Goal: Share content

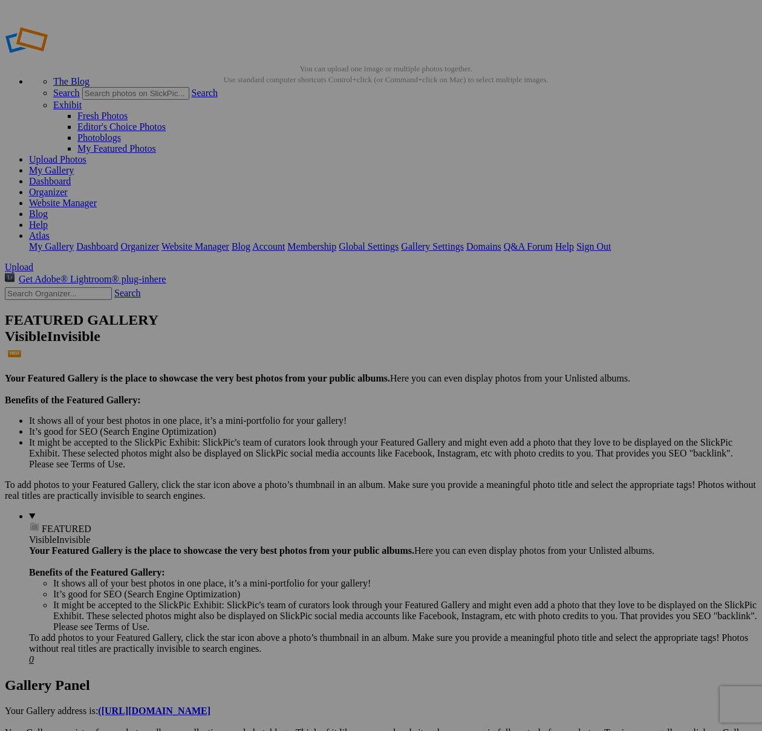
scroll to position [87, 0]
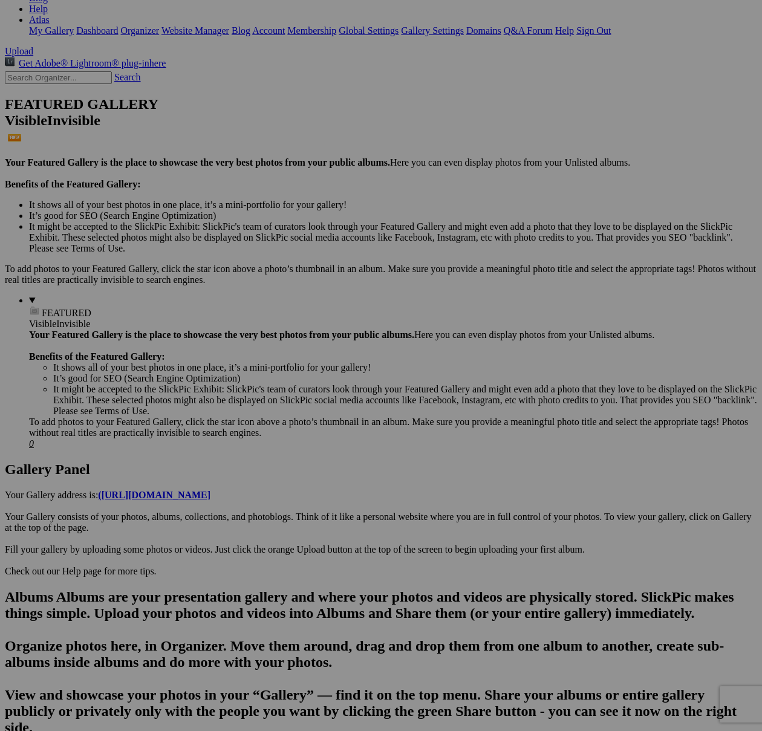
scroll to position [217, 0]
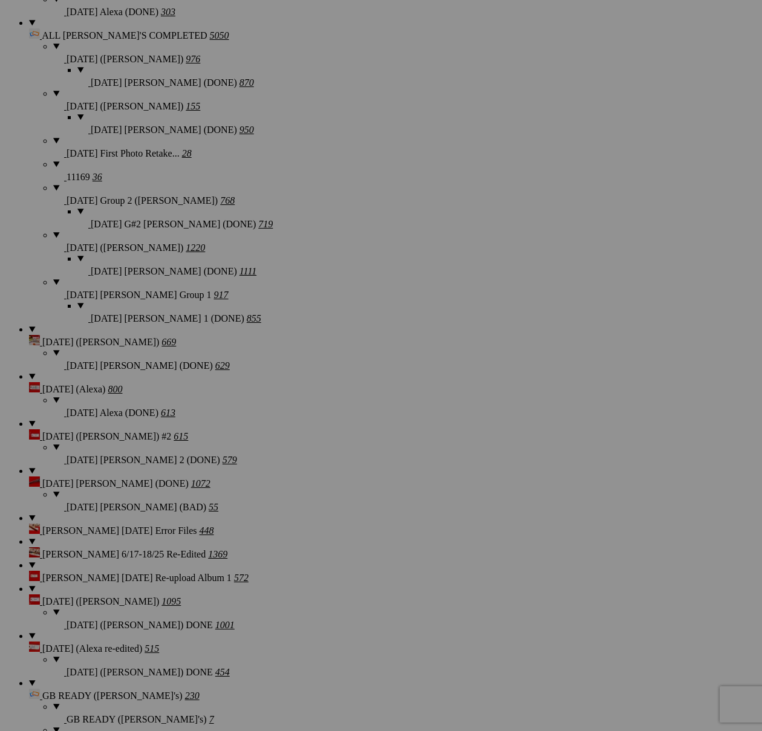
scroll to position [1558, 0]
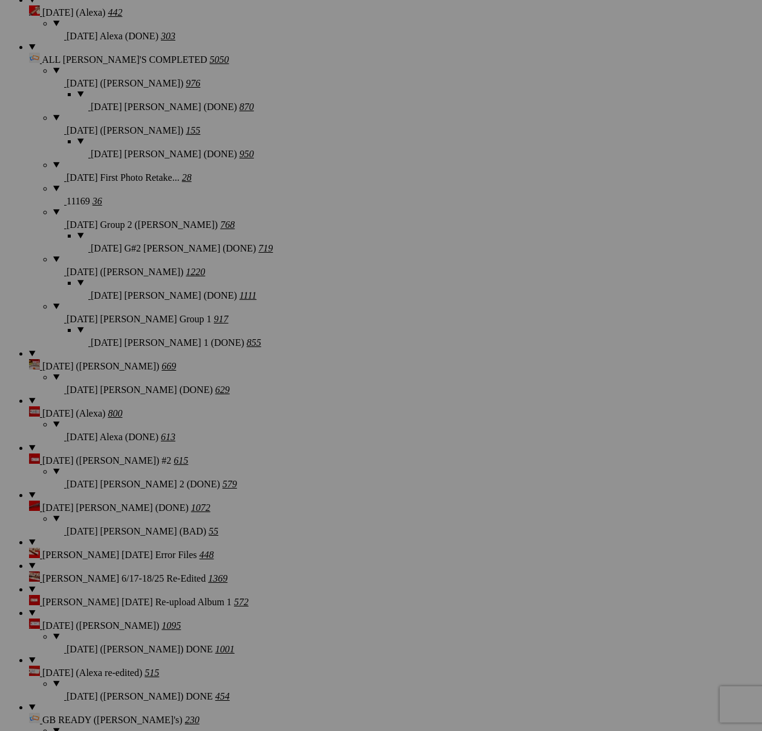
type textarea "<!-- [DOMAIN_NAME] image hosting. HTML Bulk Share code Starts Here --> <div sty…"
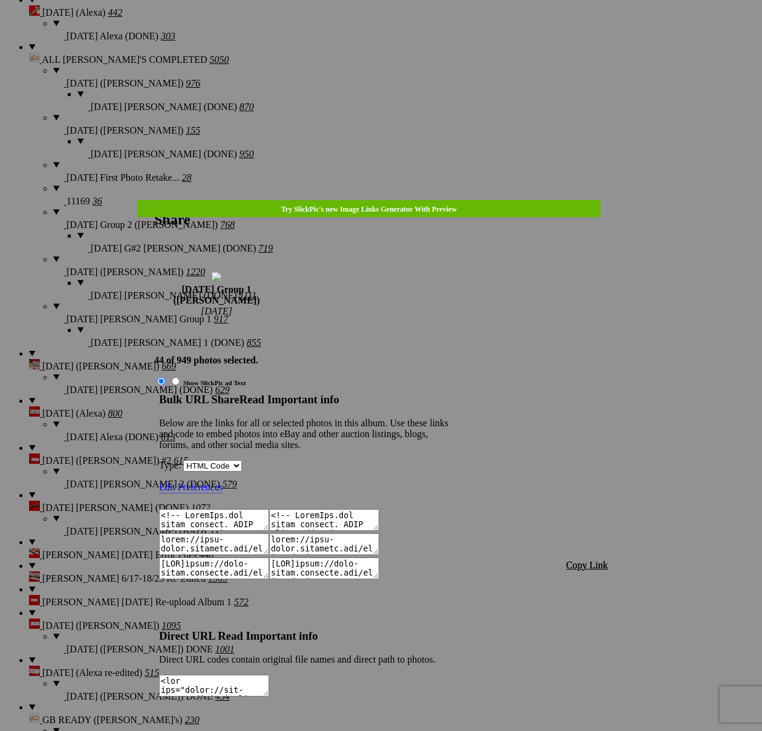
click at [602, 560] on font "Copy Link" at bounding box center [587, 565] width 42 height 10
click at [406, 36] on div at bounding box center [381, 365] width 762 height 731
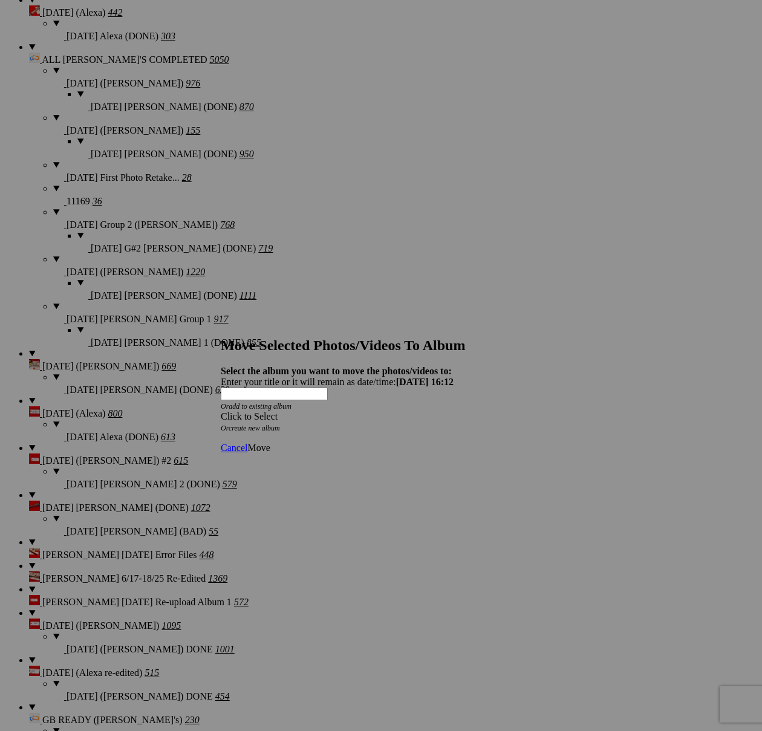
click at [454, 411] on div "Click to Select" at bounding box center [381, 416] width 321 height 11
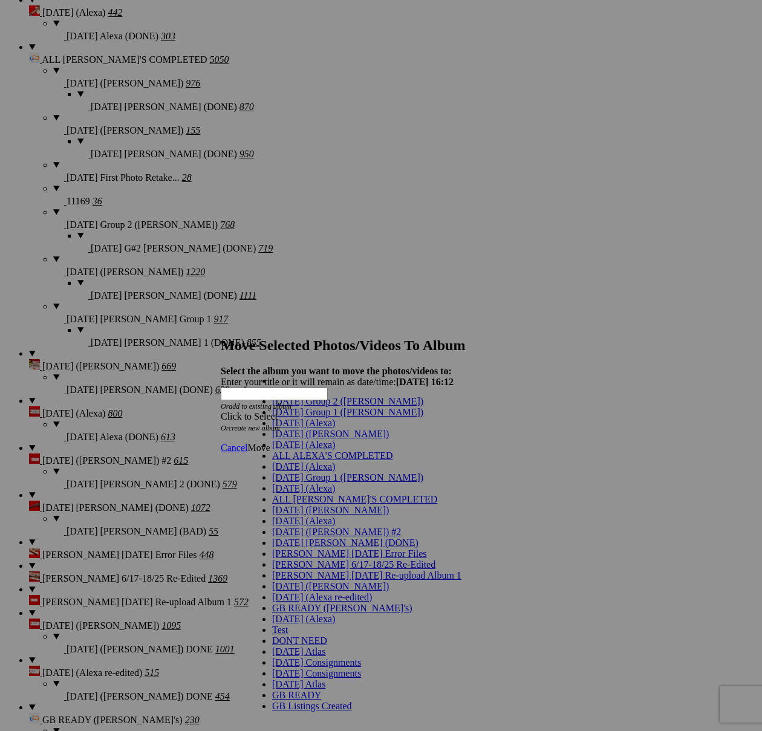
click at [289, 428] on link "[DATE] (Alexa)" at bounding box center [303, 423] width 63 height 10
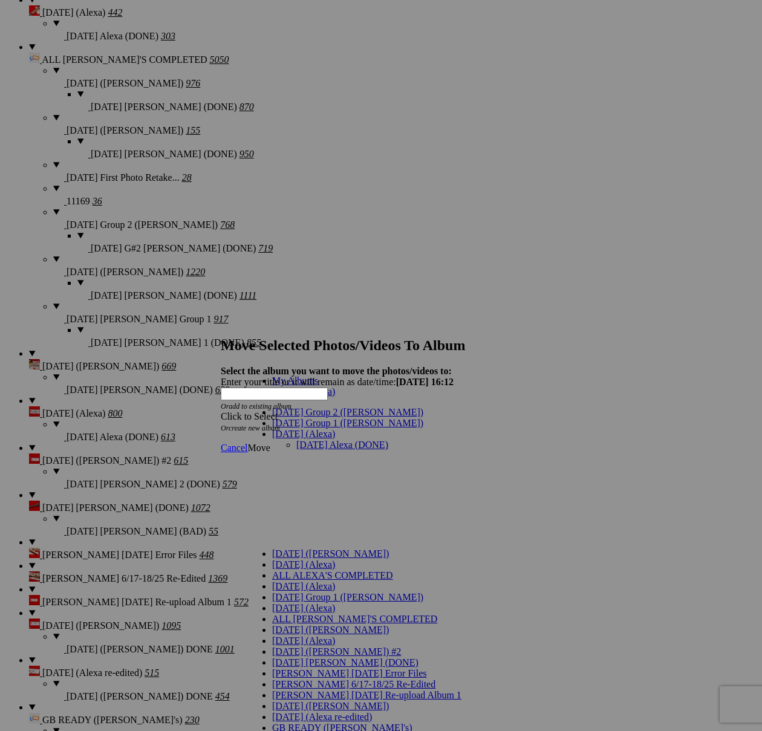
click at [511, 411] on div "Click to Select Or create new album" at bounding box center [381, 422] width 321 height 22
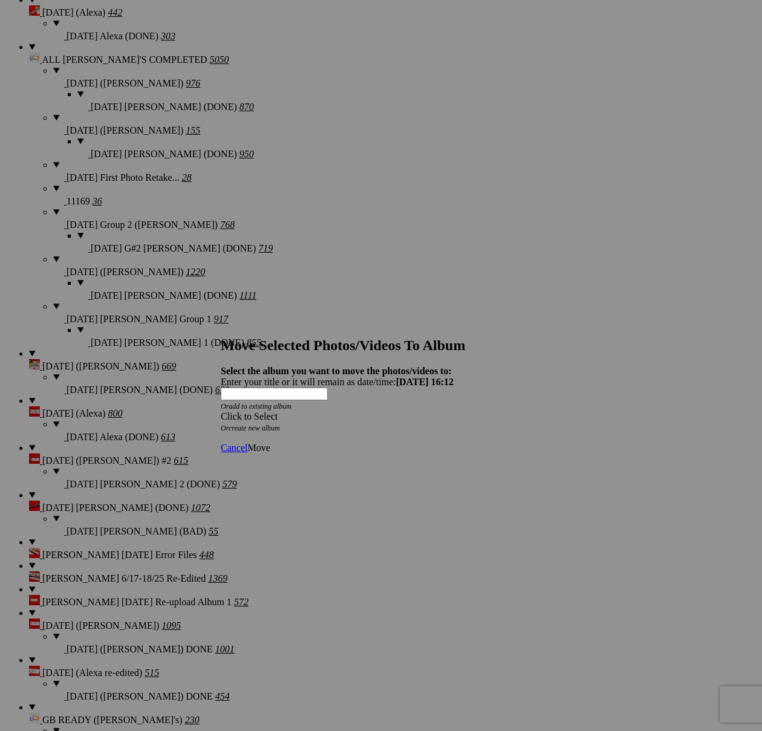
click at [454, 411] on div "Click to Select" at bounding box center [381, 416] width 321 height 11
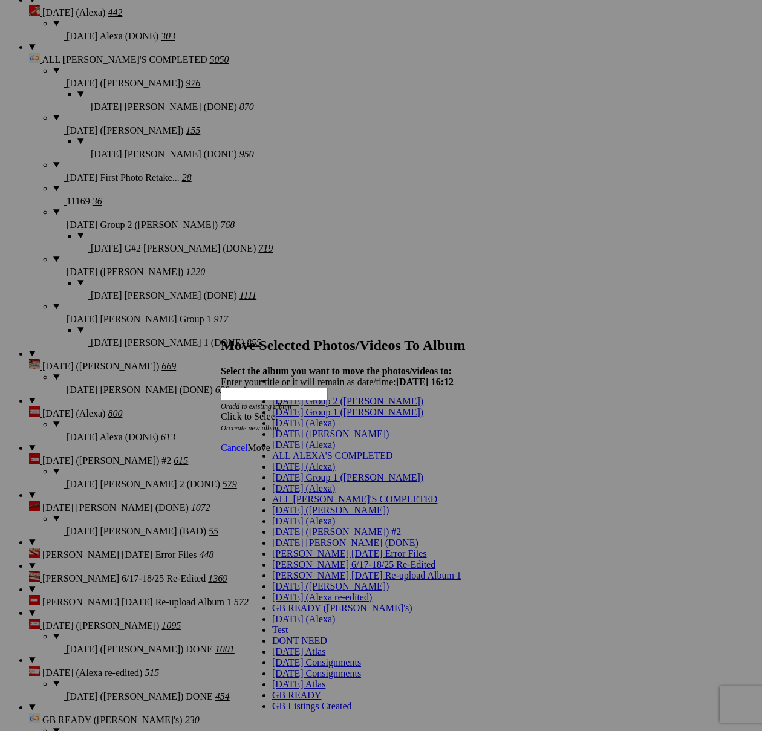
click at [304, 417] on span "[DATE] Group 1 ([PERSON_NAME])" at bounding box center [347, 412] width 151 height 10
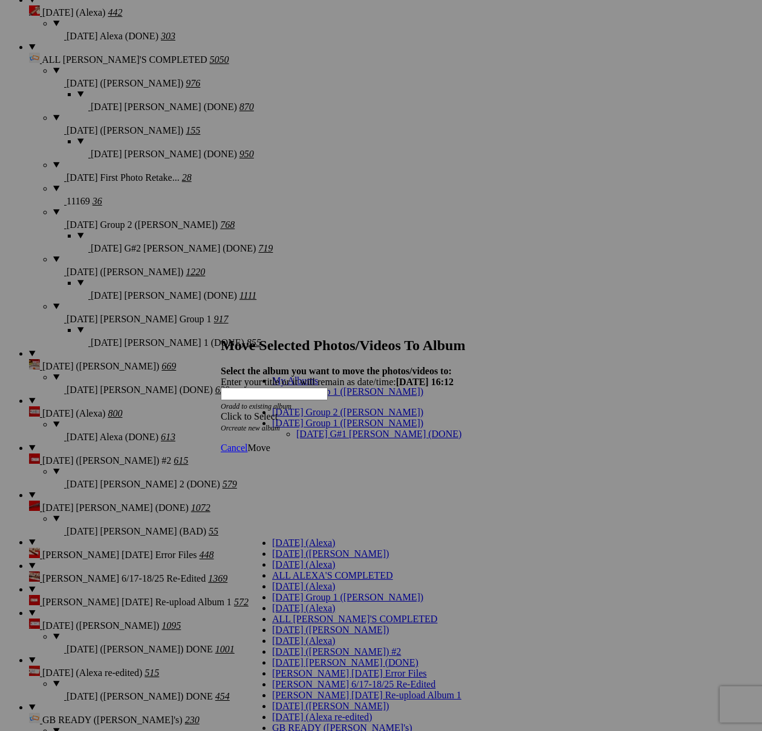
click at [296, 429] on link "[DATE] G#1 [PERSON_NAME] (DONE)" at bounding box center [378, 434] width 165 height 10
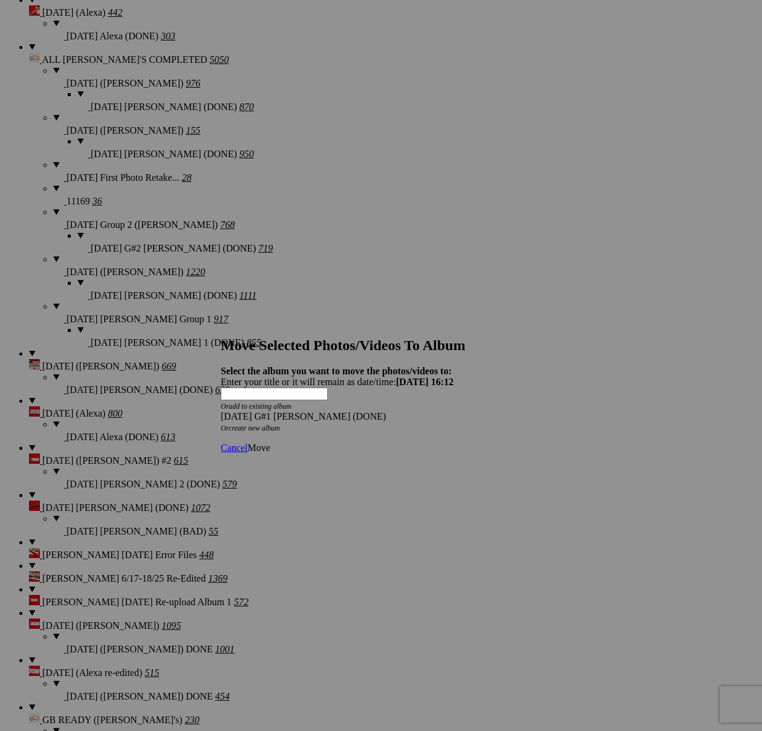
click at [270, 443] on span "Move" at bounding box center [258, 448] width 22 height 10
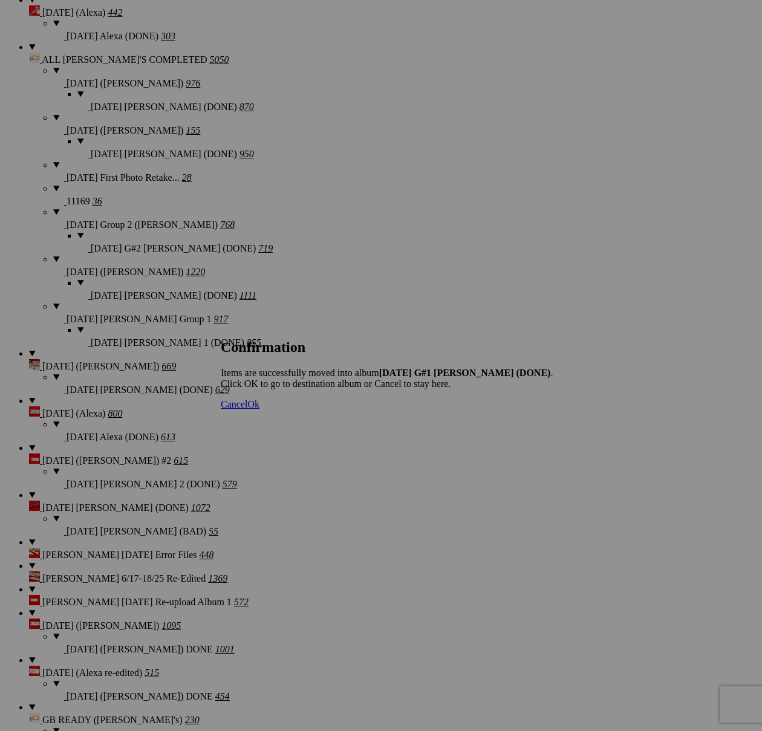
click at [247, 410] on span "Cancel" at bounding box center [234, 404] width 27 height 10
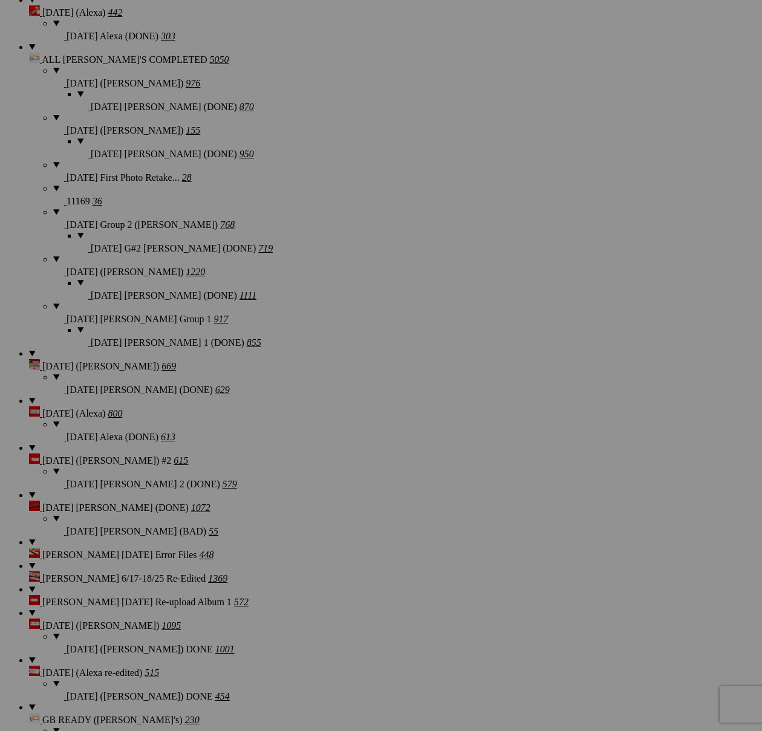
scroll to position [0, 0]
